Goal: Transaction & Acquisition: Purchase product/service

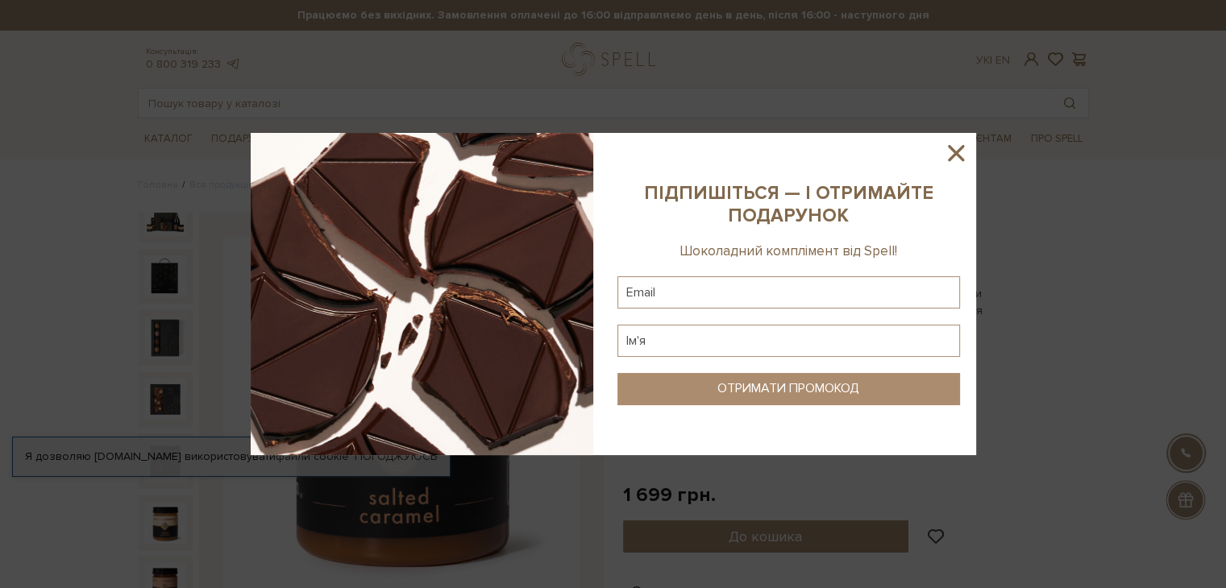
click at [954, 151] on icon at bounding box center [956, 153] width 16 height 16
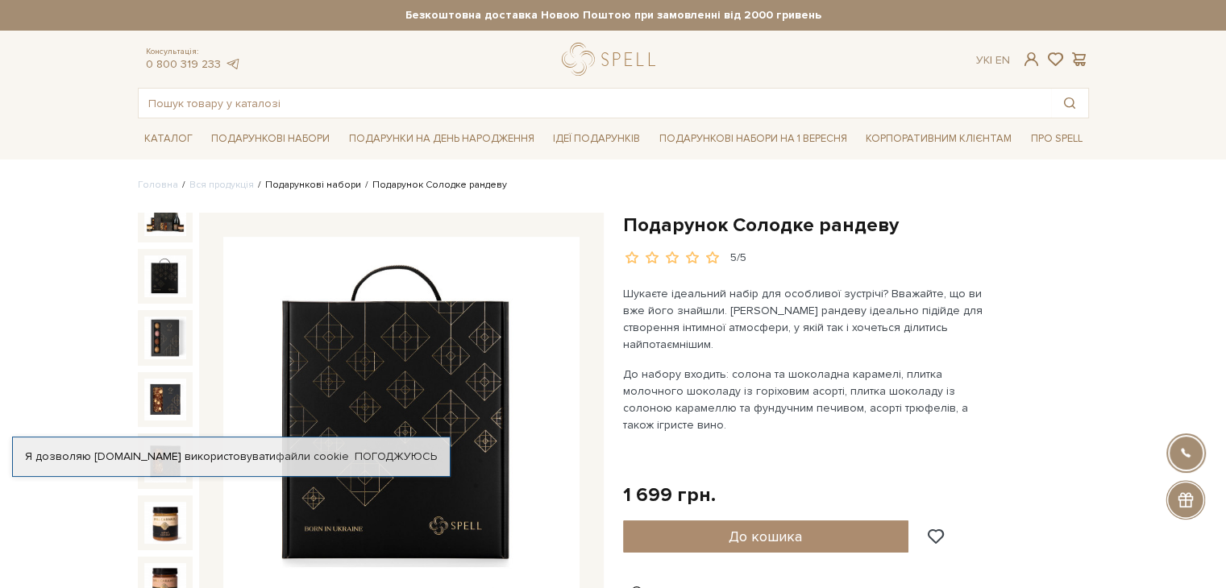
click at [324, 182] on link "Подарункові набори" at bounding box center [313, 185] width 96 height 12
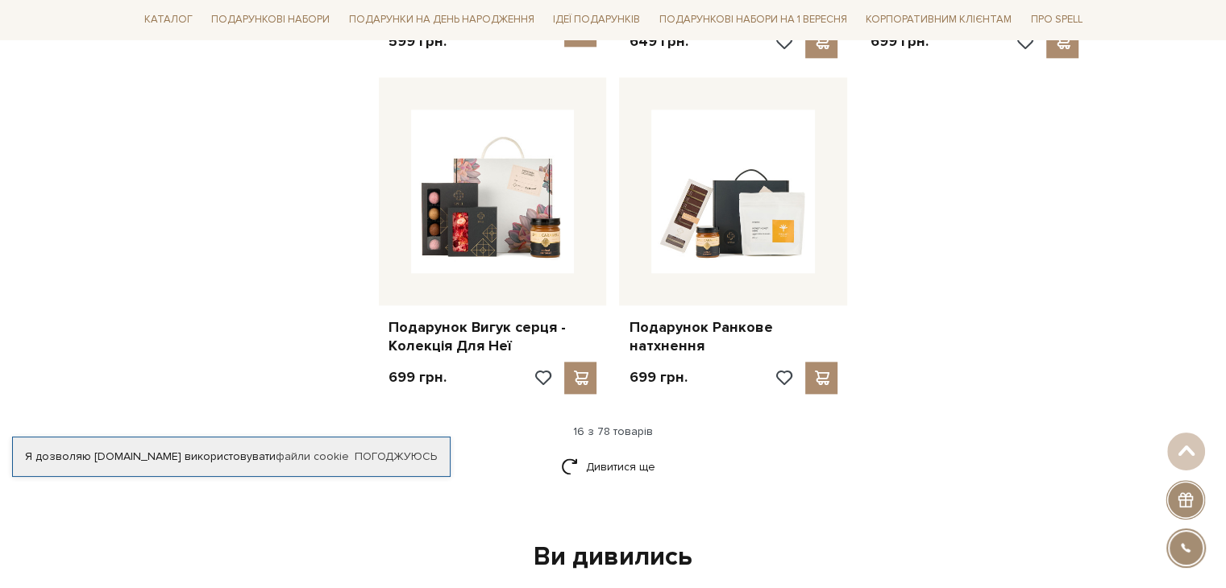
scroll to position [1934, 0]
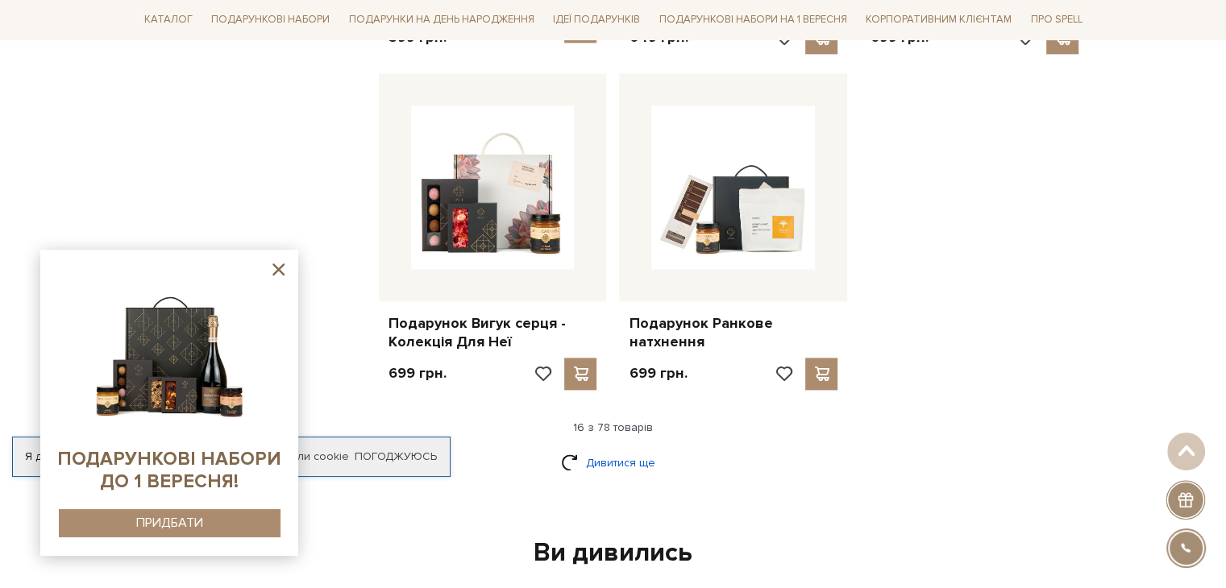
click at [598, 449] on link "Дивитися ще" at bounding box center [613, 463] width 105 height 28
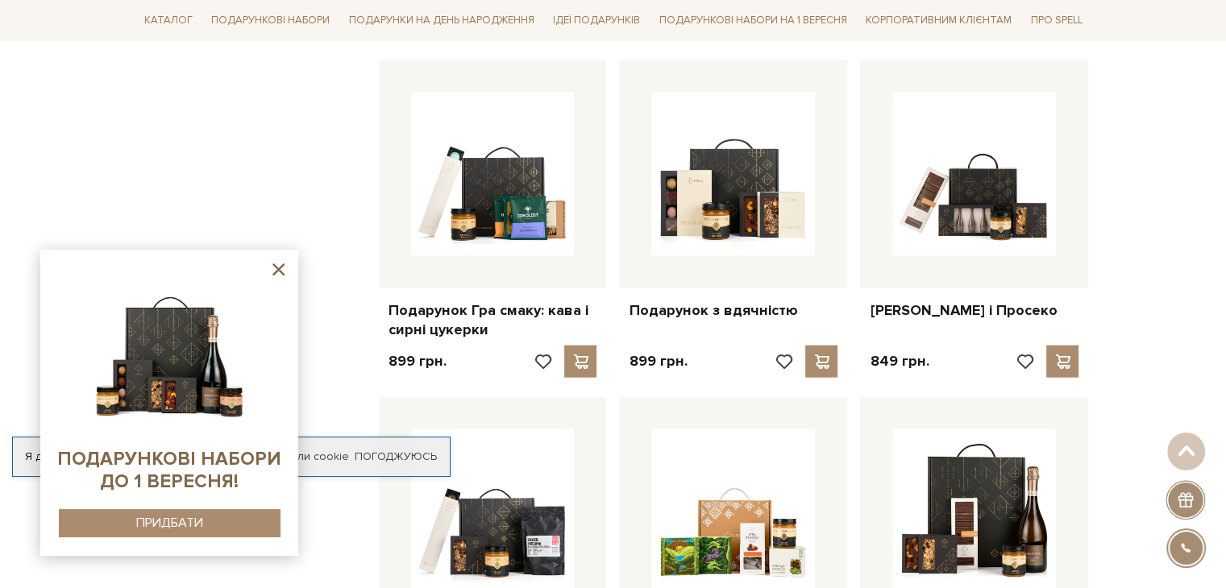
scroll to position [3626, 0]
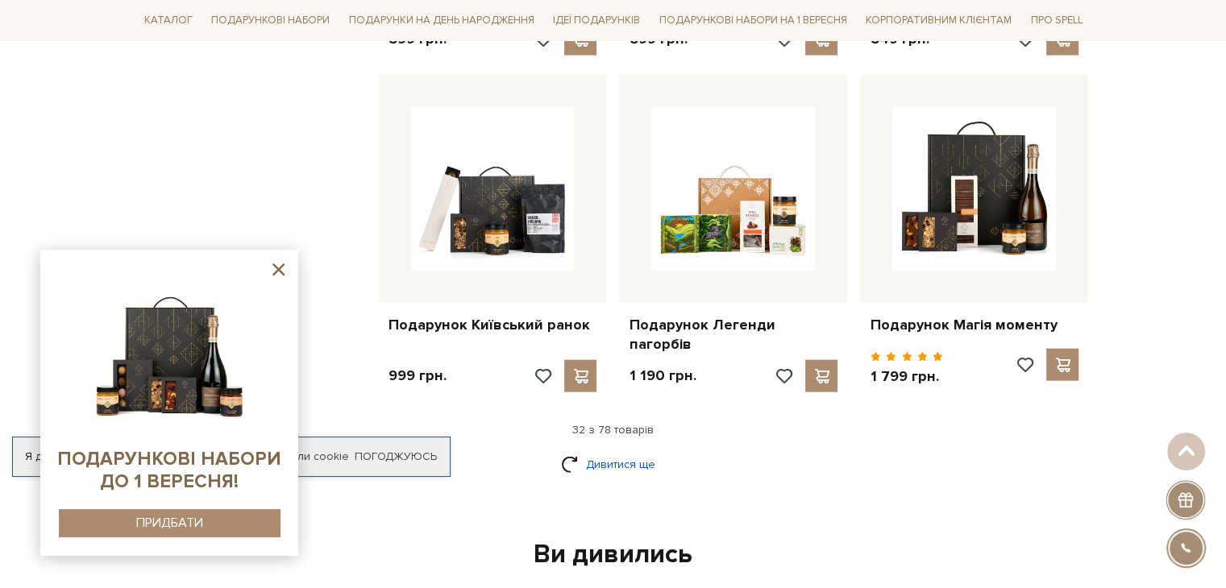
click at [609, 450] on link "Дивитися ще" at bounding box center [613, 464] width 105 height 28
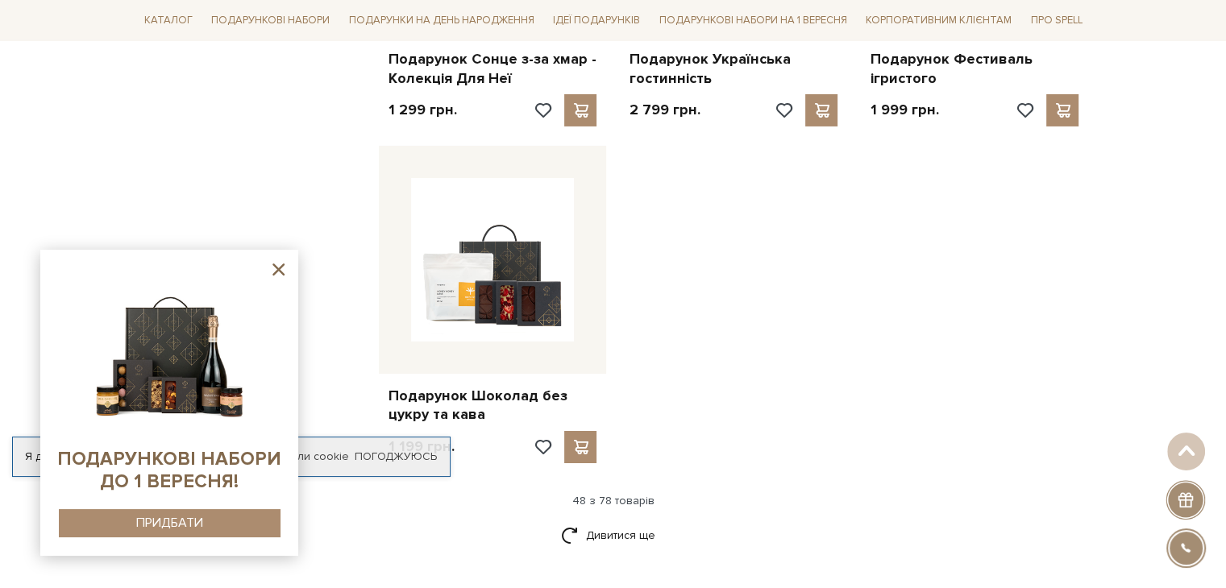
scroll to position [5641, 0]
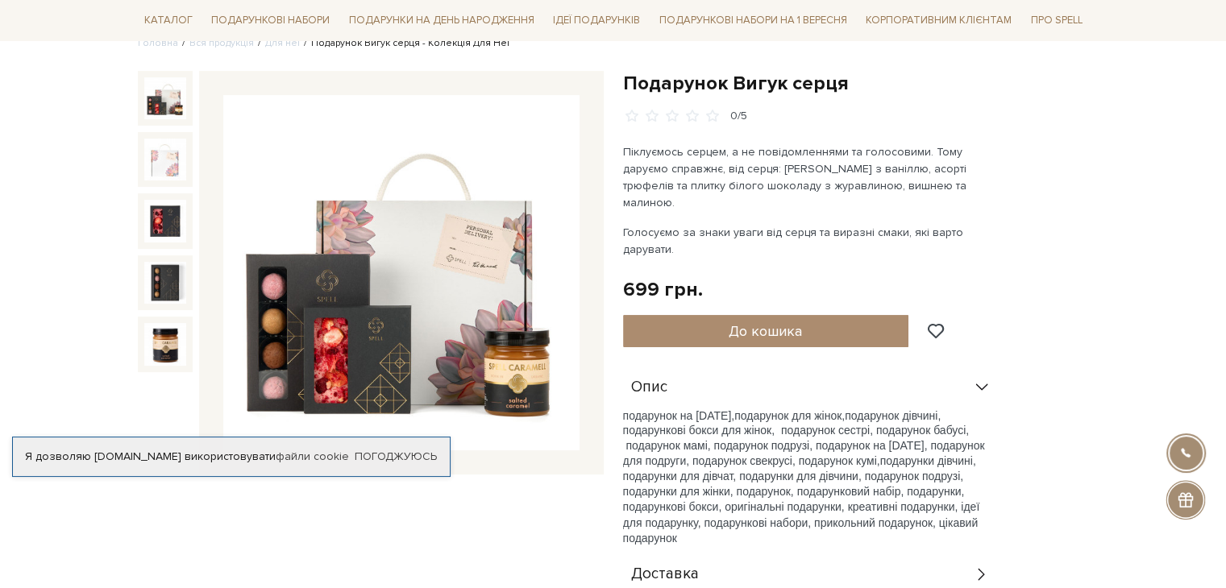
scroll to position [161, 0]
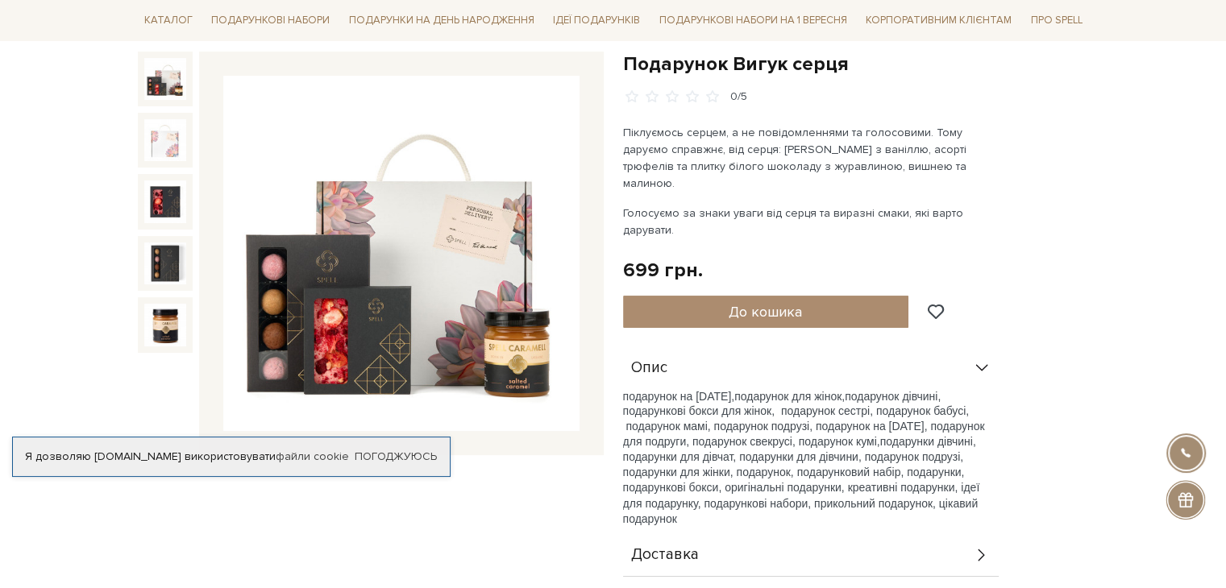
click at [352, 297] on img at bounding box center [401, 254] width 356 height 356
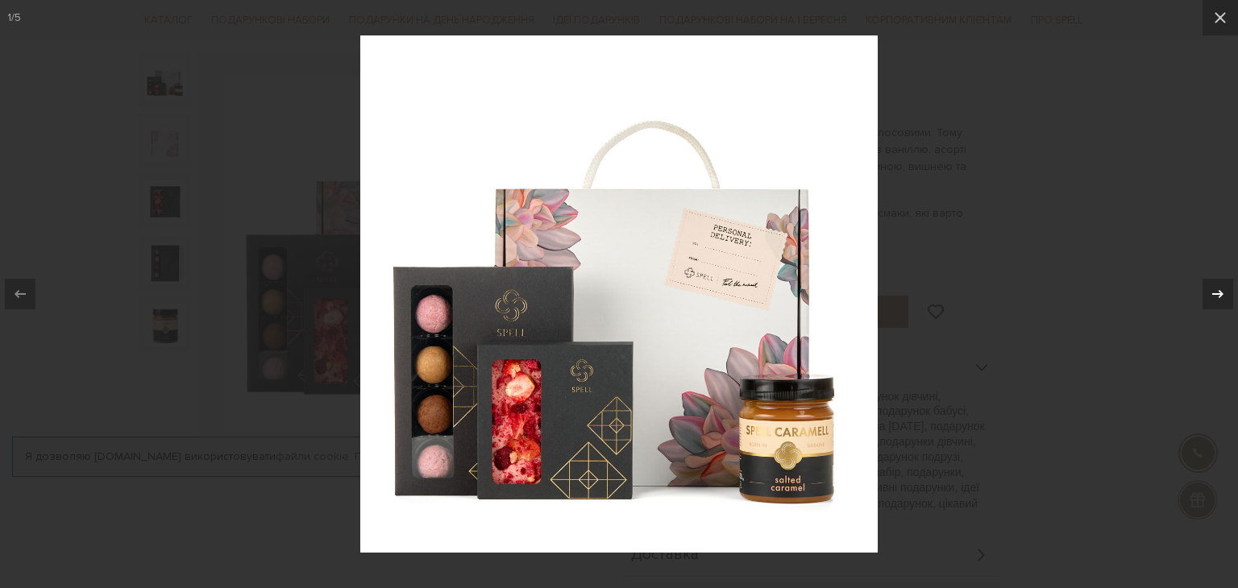
click at [1208, 295] on icon at bounding box center [1217, 293] width 19 height 19
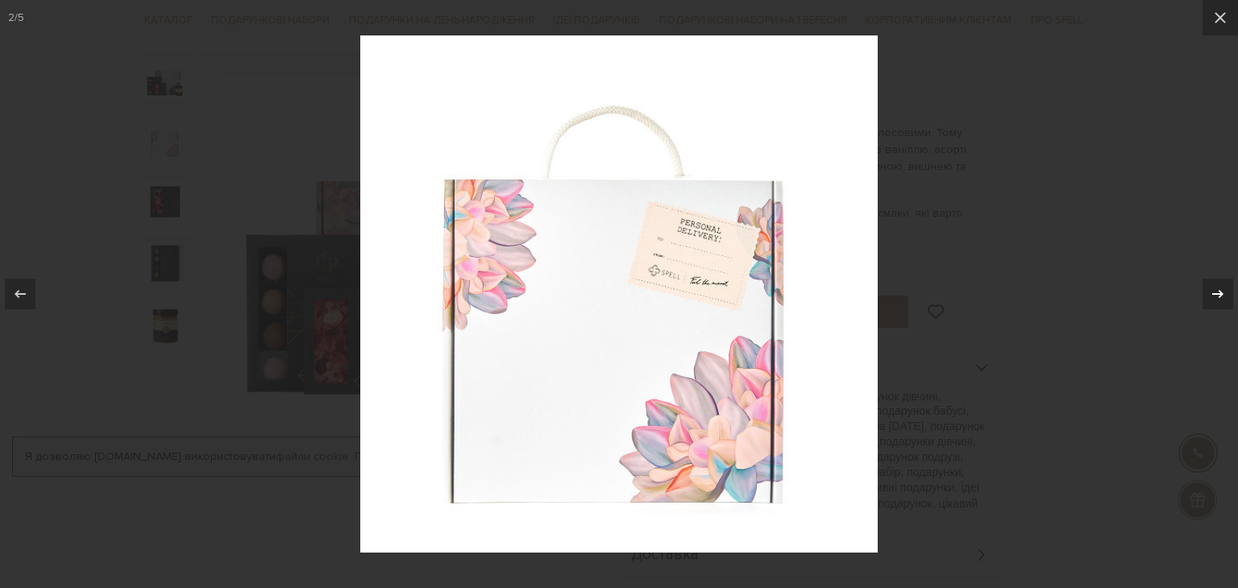
click at [1208, 295] on icon at bounding box center [1217, 293] width 19 height 19
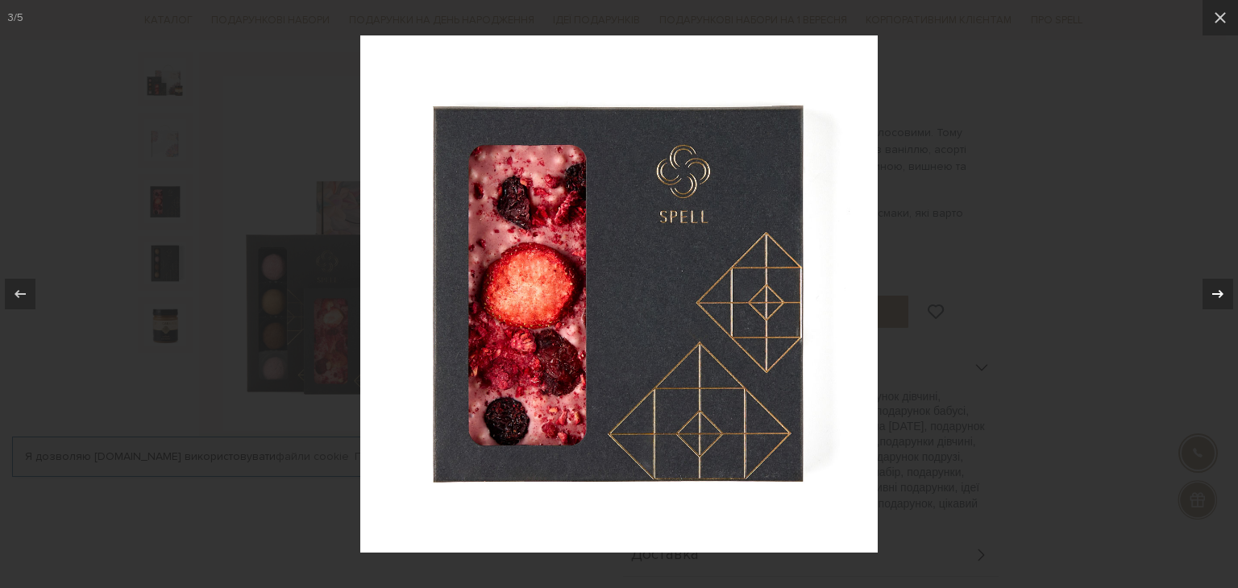
click at [1208, 295] on icon at bounding box center [1217, 293] width 19 height 19
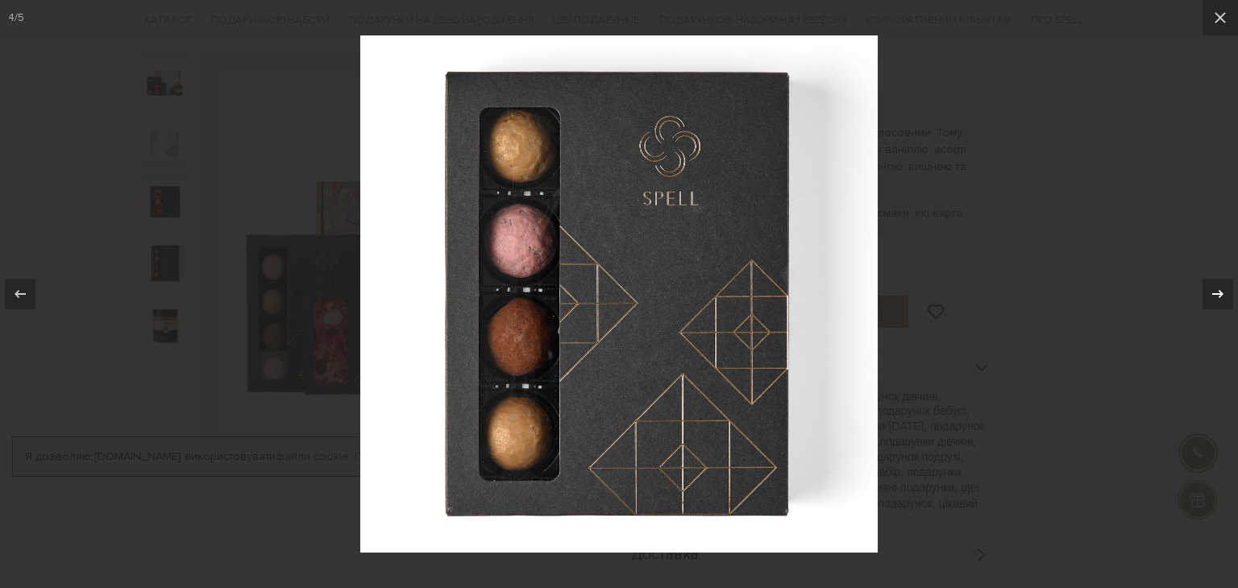
click at [1208, 292] on icon at bounding box center [1217, 293] width 19 height 19
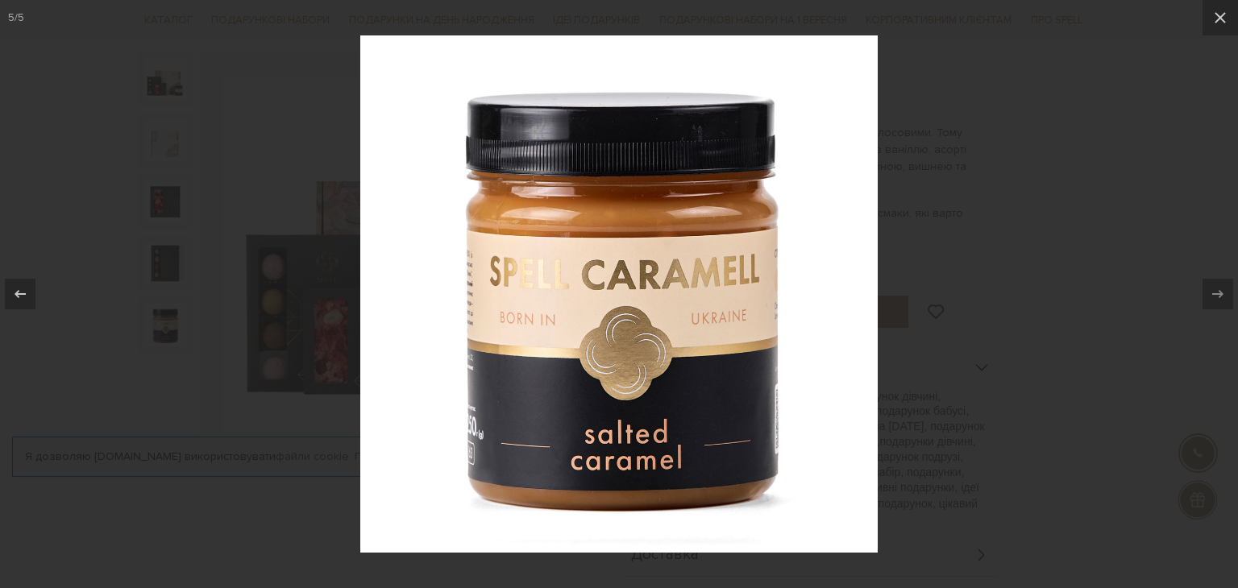
click at [1044, 209] on div at bounding box center [619, 294] width 1238 height 588
